Goal: Transaction & Acquisition: Purchase product/service

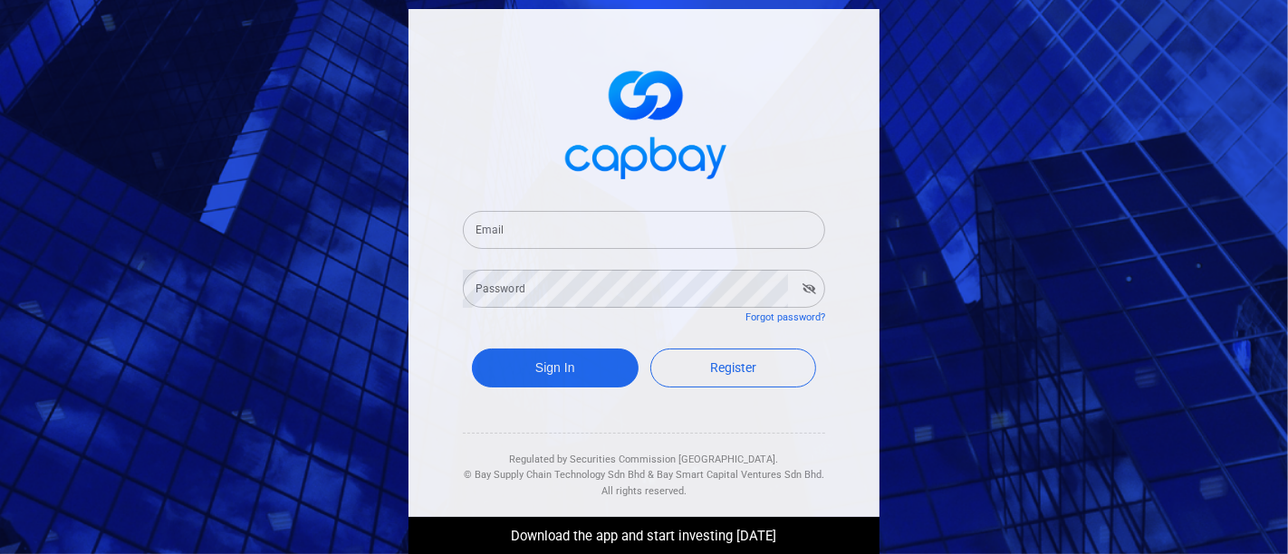
click at [589, 229] on input "Email" at bounding box center [644, 230] width 362 height 38
type input "[EMAIL_ADDRESS][DOMAIN_NAME]"
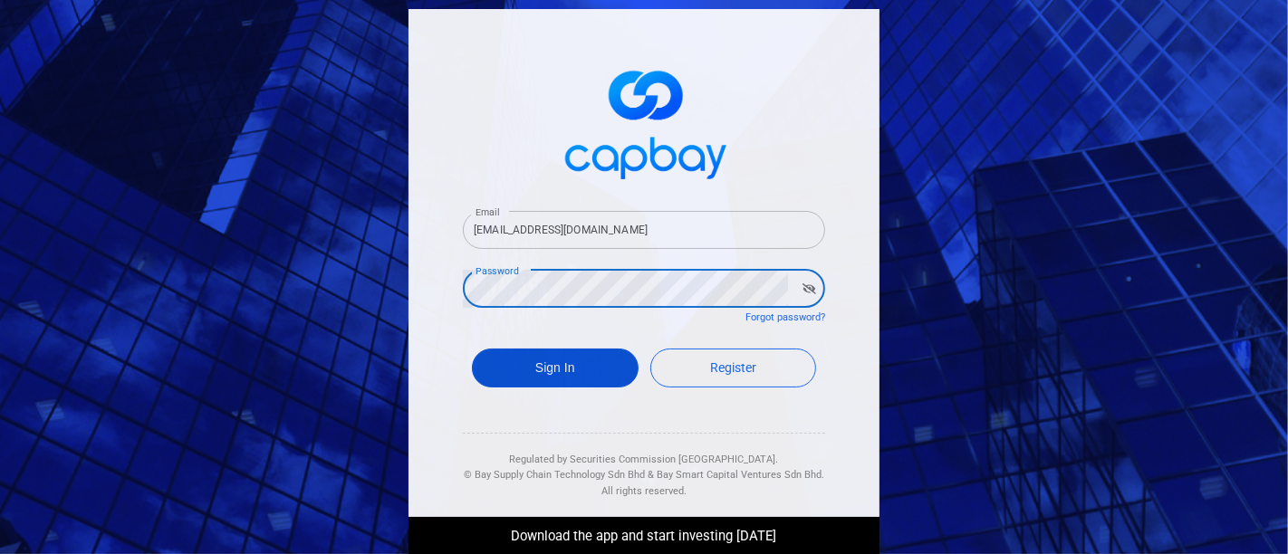
click at [527, 373] on button "Sign In" at bounding box center [555, 368] width 167 height 39
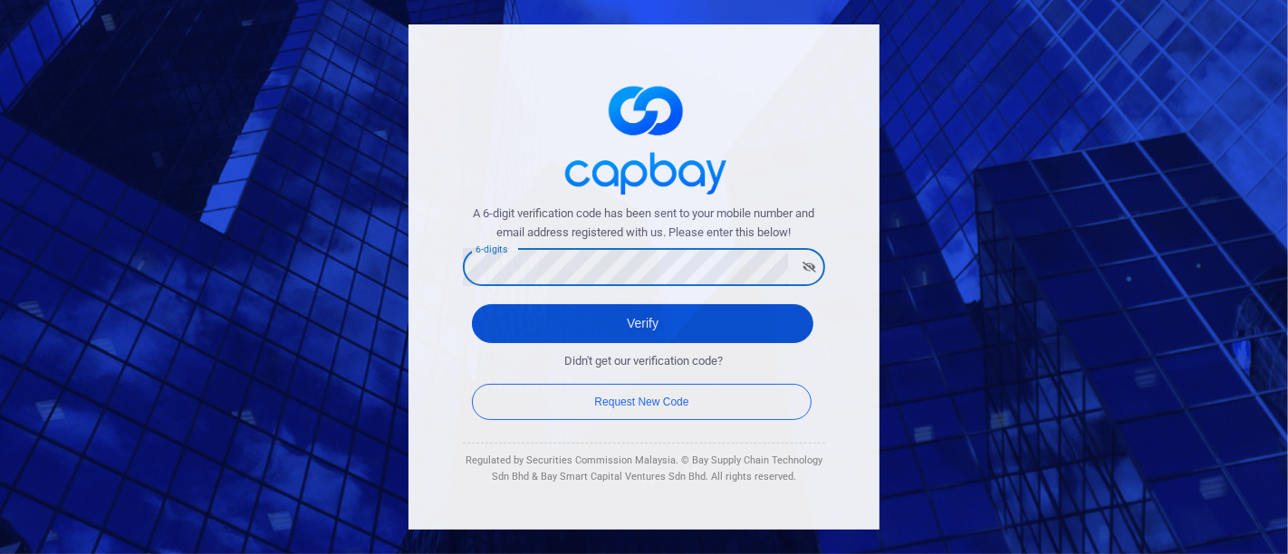
click at [529, 315] on button "Verify" at bounding box center [642, 323] width 341 height 39
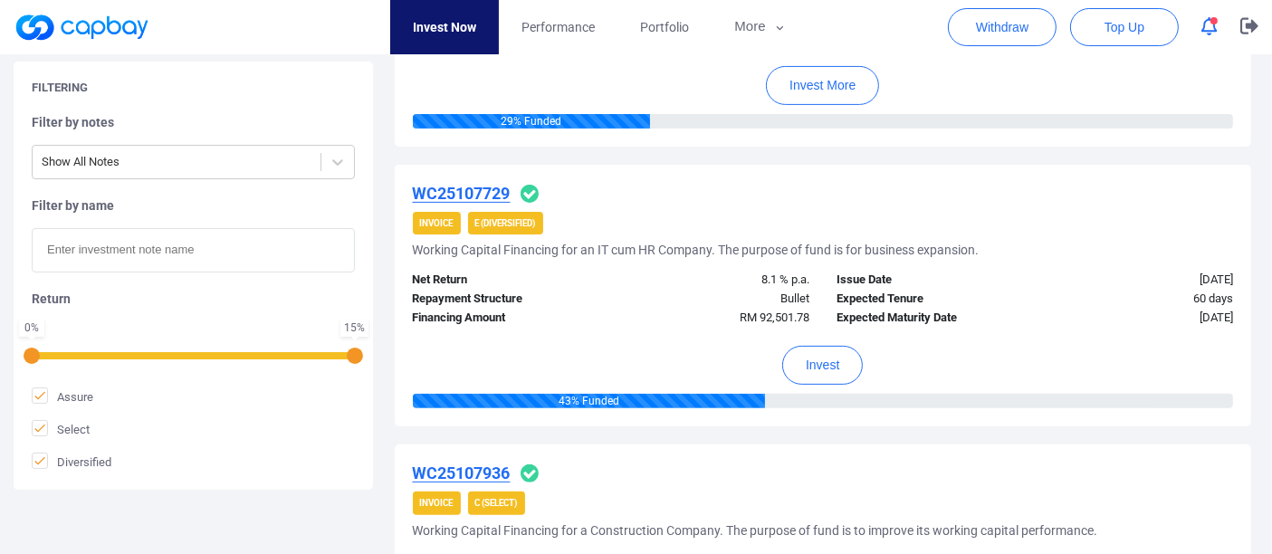
scroll to position [603, 0]
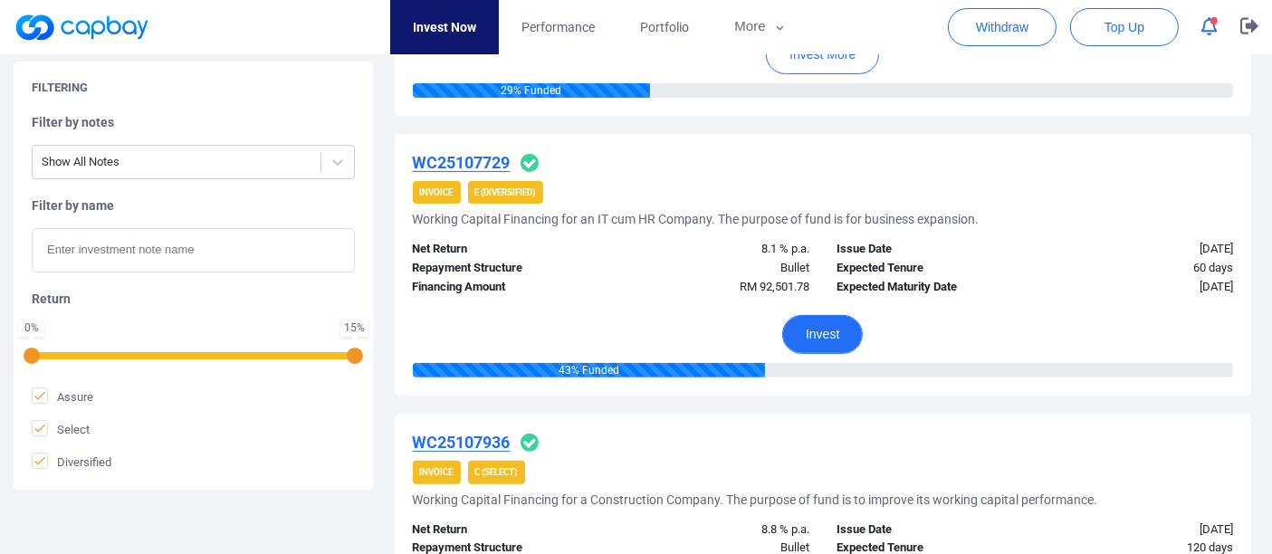
click at [829, 331] on button "Invest" at bounding box center [822, 334] width 81 height 39
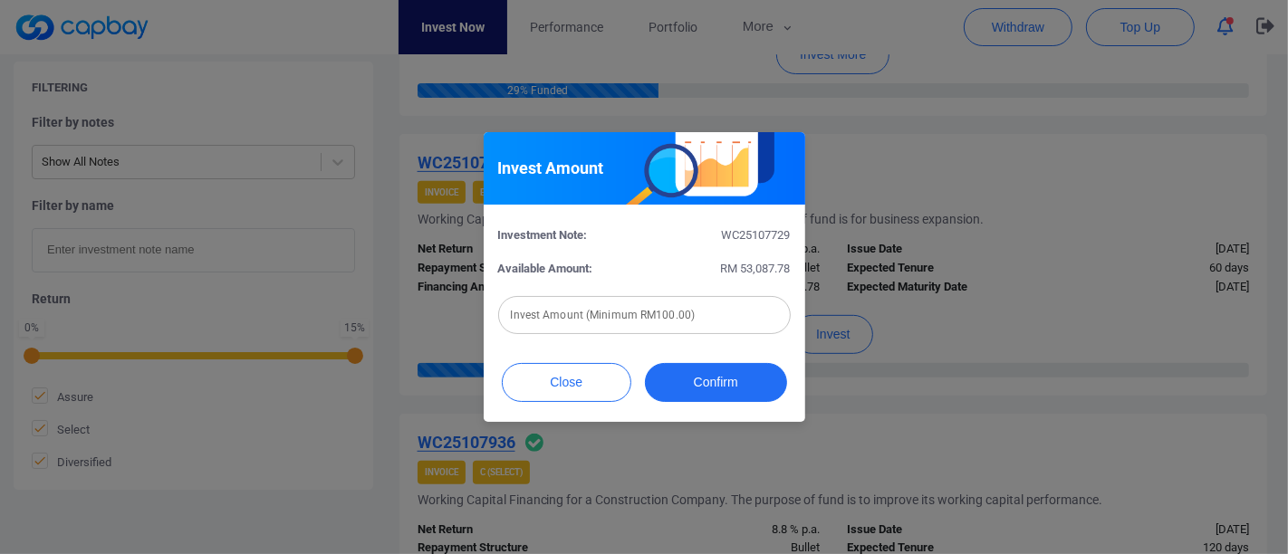
click at [649, 314] on input "text" at bounding box center [644, 315] width 292 height 38
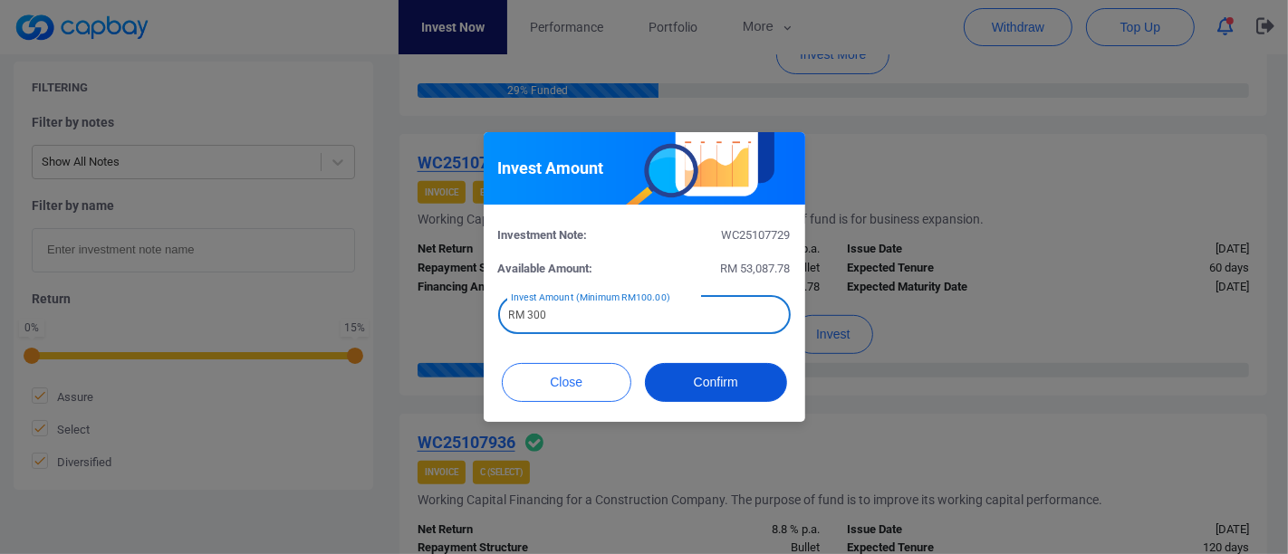
type input "RM 300"
click at [701, 371] on button "Confirm" at bounding box center [716, 382] width 142 height 39
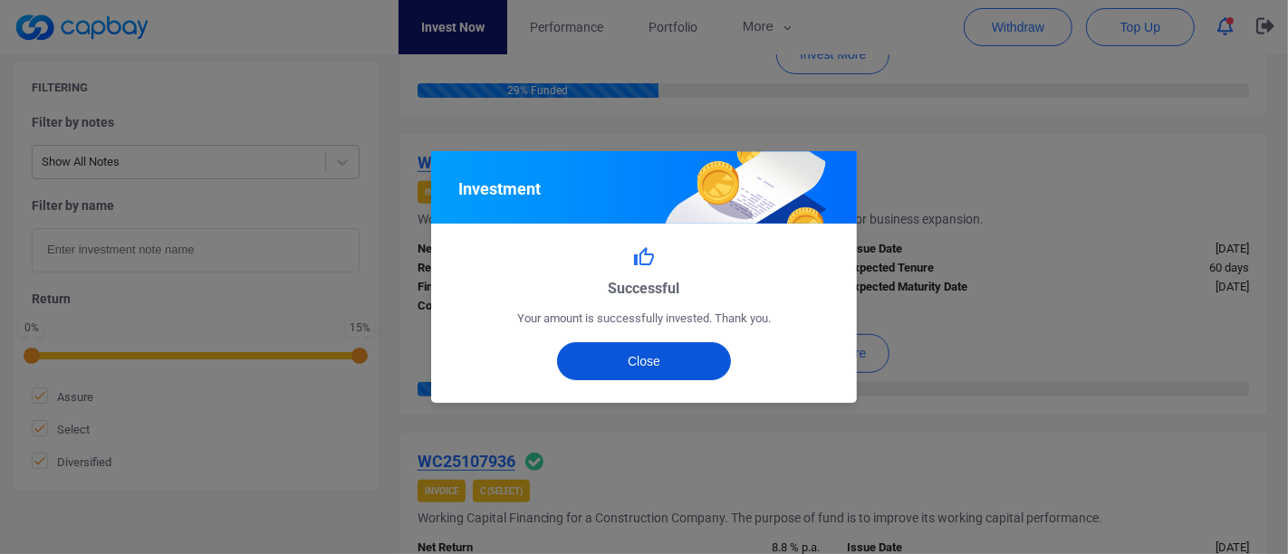
click at [694, 360] on button "Close" at bounding box center [644, 361] width 175 height 38
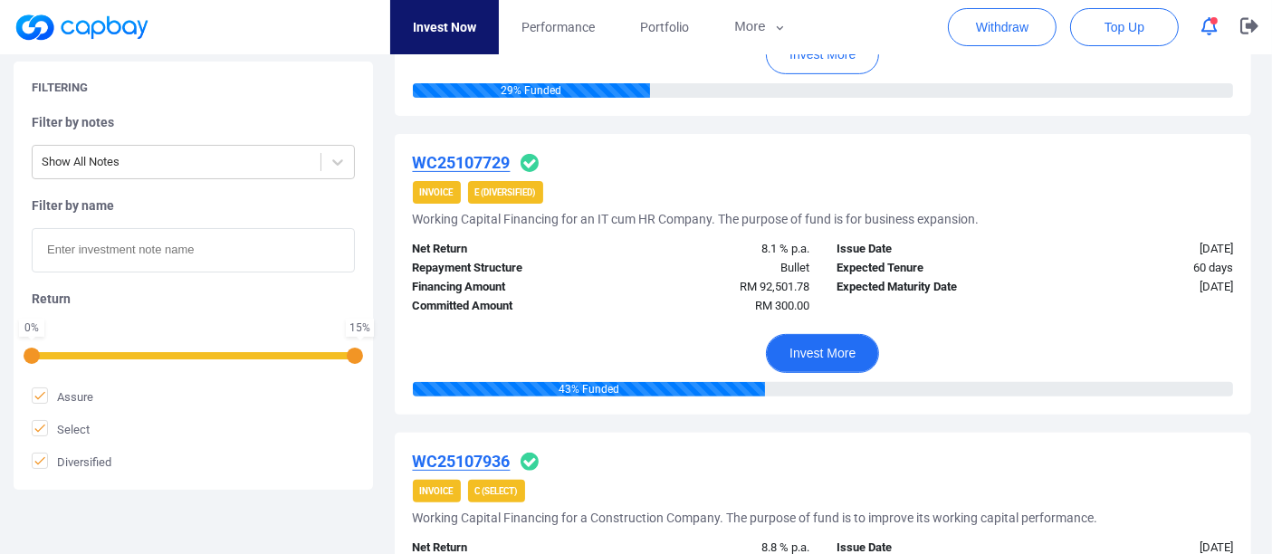
click at [840, 350] on button "Invest More" at bounding box center [822, 353] width 113 height 39
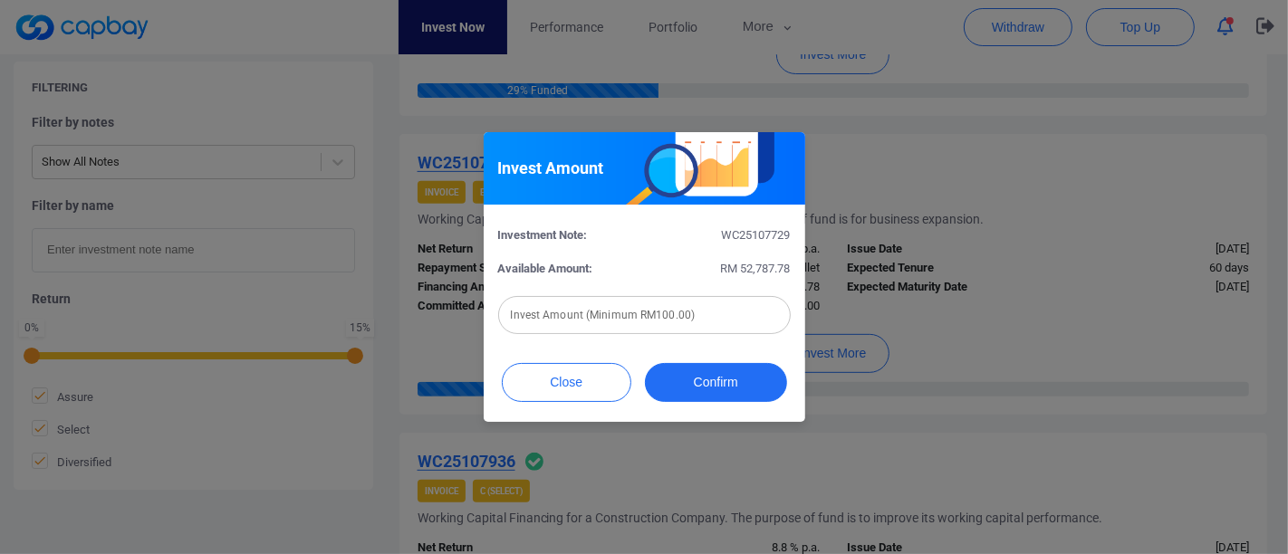
click at [723, 311] on input "text" at bounding box center [644, 315] width 292 height 38
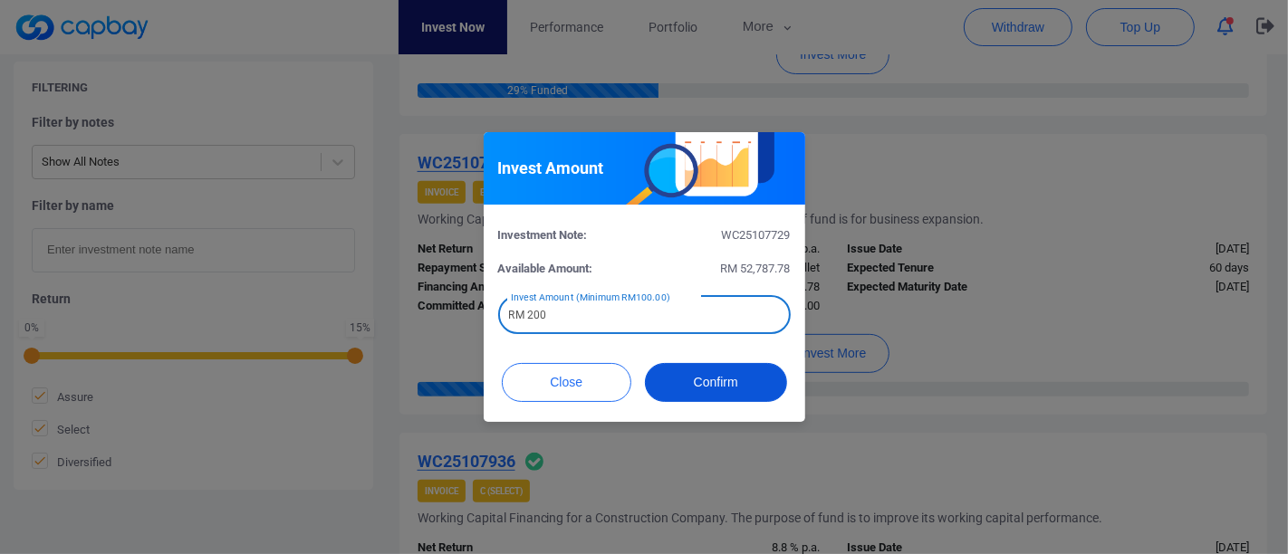
type input "RM 200"
click at [708, 379] on button "Confirm" at bounding box center [716, 382] width 142 height 39
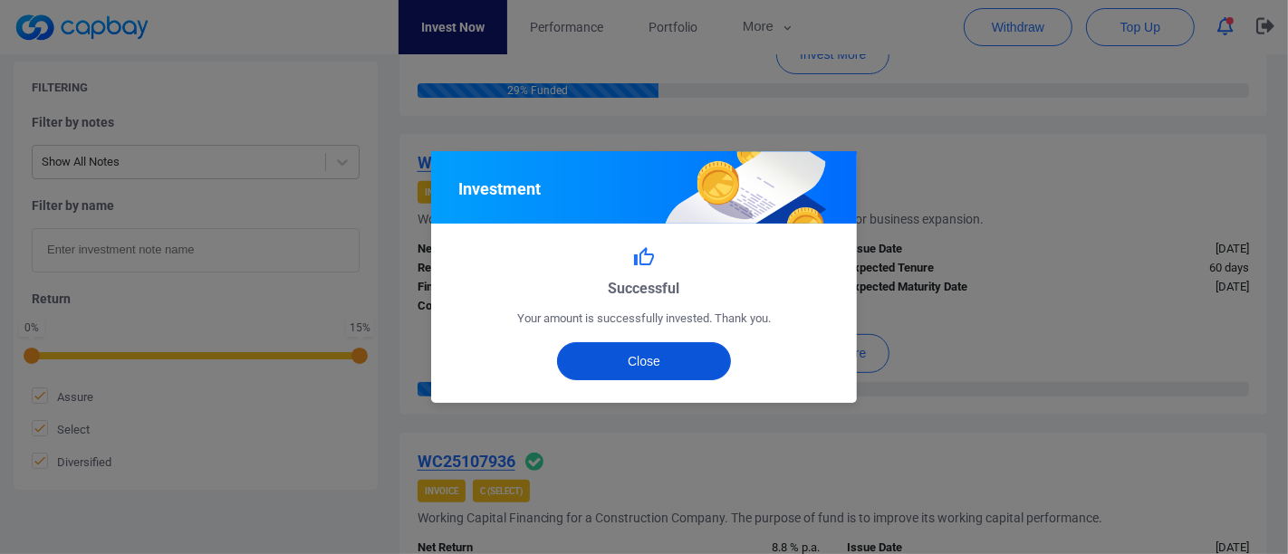
click at [672, 354] on button "Close" at bounding box center [644, 361] width 175 height 38
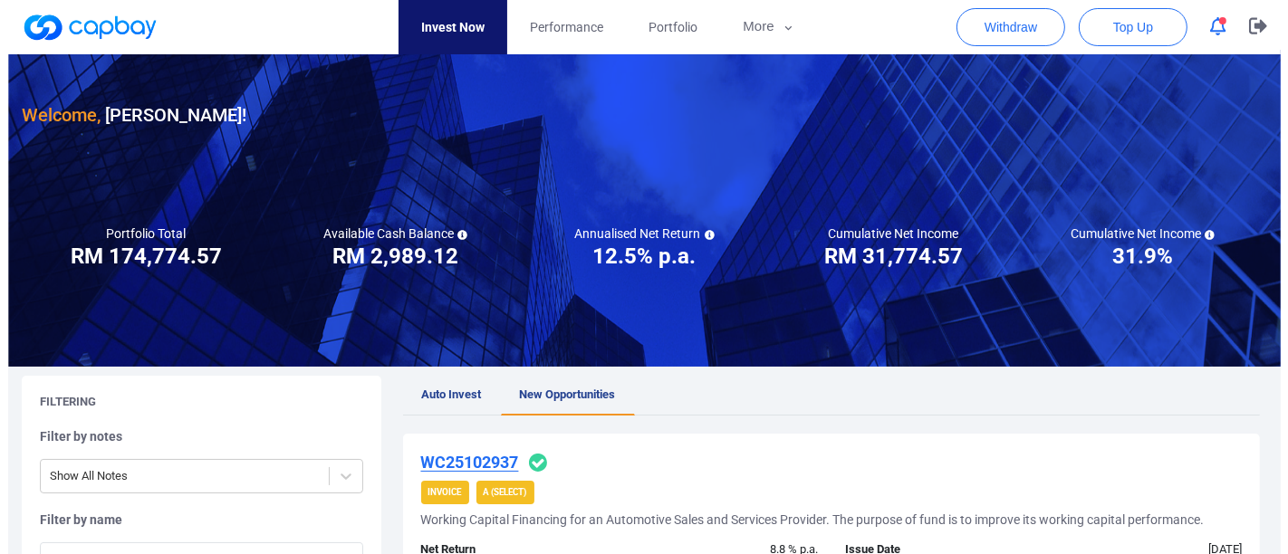
scroll to position [0, 0]
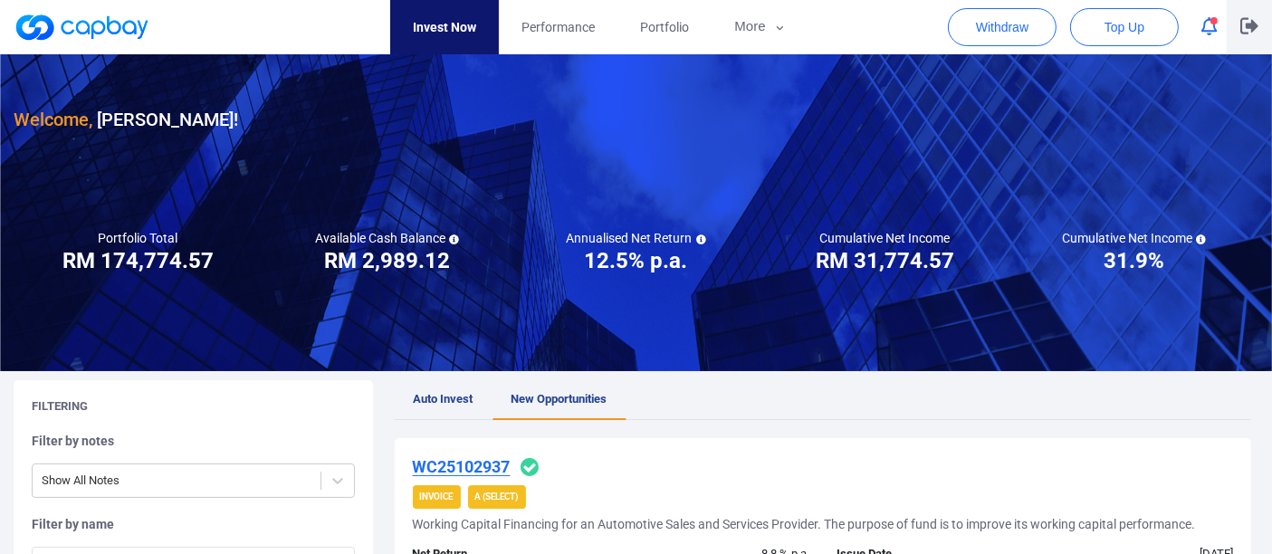
click at [1254, 17] on icon "button" at bounding box center [1250, 25] width 18 height 17
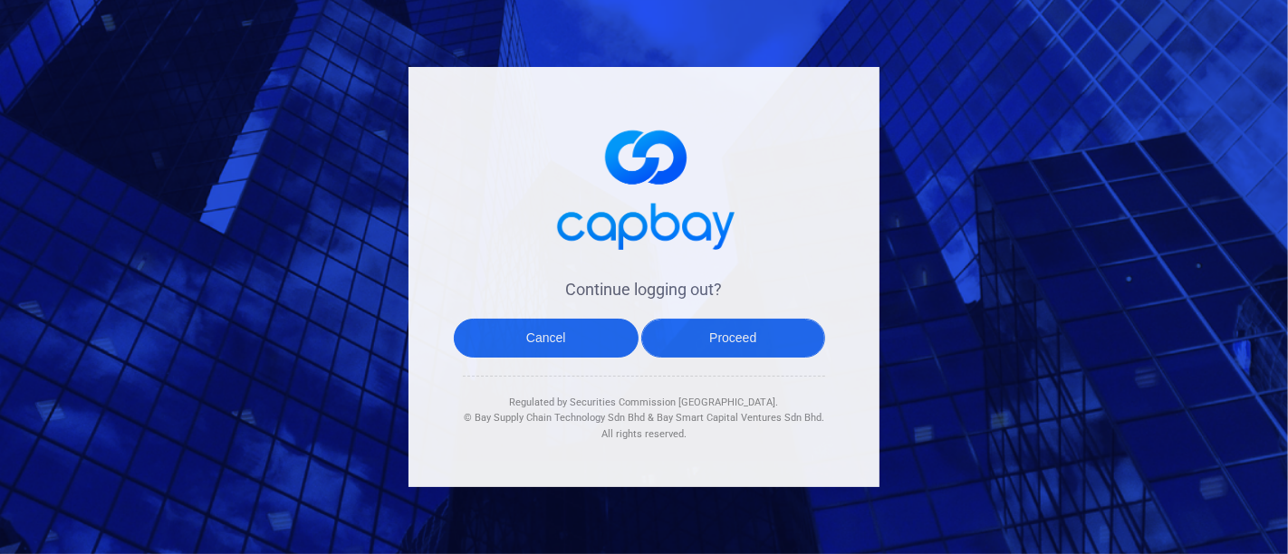
click at [733, 332] on button "Proceed" at bounding box center [733, 338] width 185 height 39
